Goal: Task Accomplishment & Management: Manage account settings

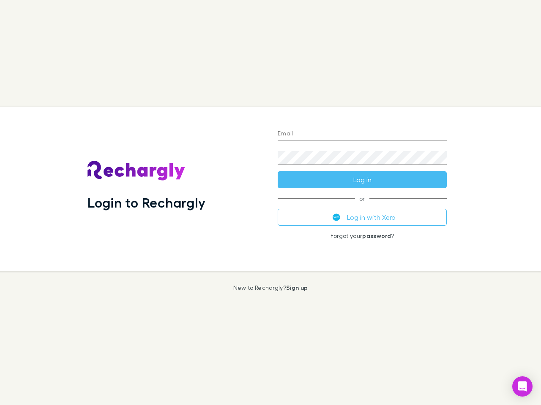
click at [270, 203] on div "Login to Rechargly" at bounding box center [176, 189] width 190 height 164
click at [362, 134] on input "Email" at bounding box center [361, 135] width 169 height 14
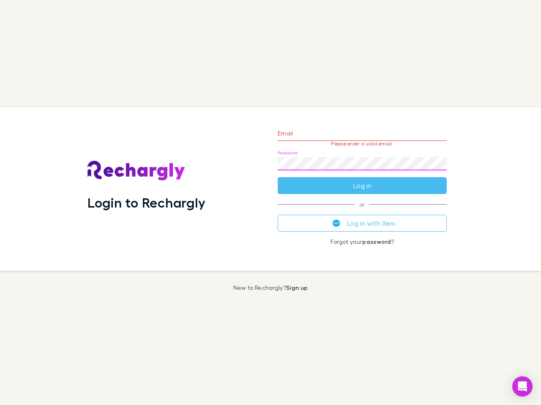
click at [362, 180] on form "Email Please enter a valid email. Password Log in" at bounding box center [361, 157] width 169 height 73
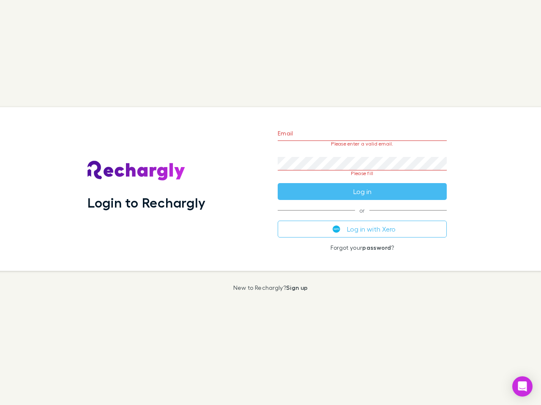
click at [362, 218] on div "Email Please enter a valid email. Password Please fill Log in or Log in with Xe…" at bounding box center [362, 189] width 182 height 164
click at [522, 387] on icon "Open Intercom Messenger" at bounding box center [522, 387] width 9 height 10
